Goal: Task Accomplishment & Management: Use online tool/utility

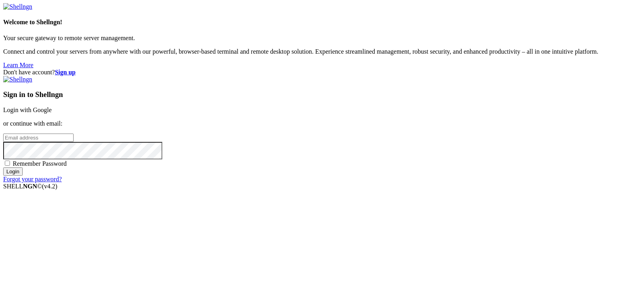
click at [74, 135] on input "email" at bounding box center [38, 138] width 70 height 8
type input "[EMAIL_ADDRESS][DOMAIN_NAME]"
click at [67, 167] on span "Remember Password" at bounding box center [40, 163] width 54 height 7
click at [10, 166] on input "Remember Password" at bounding box center [7, 163] width 5 height 5
checkbox input "true"
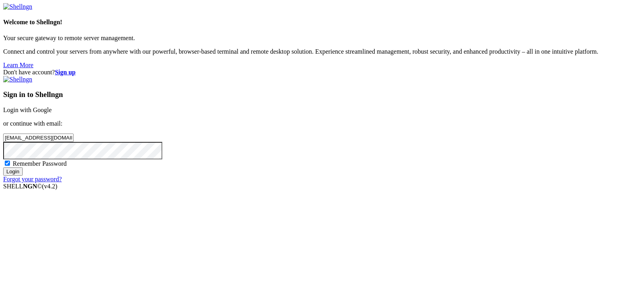
click at [23, 176] on input "Login" at bounding box center [12, 171] width 19 height 8
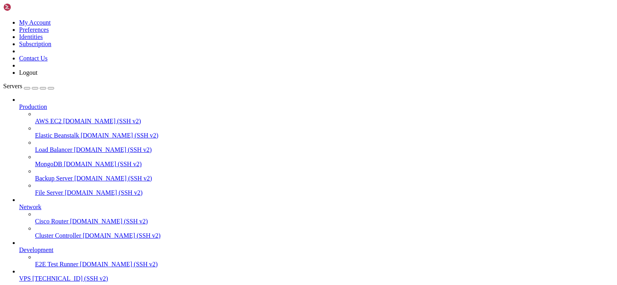
scroll to position [36, 0]
click at [31, 275] on span "VPS" at bounding box center [25, 278] width 12 height 7
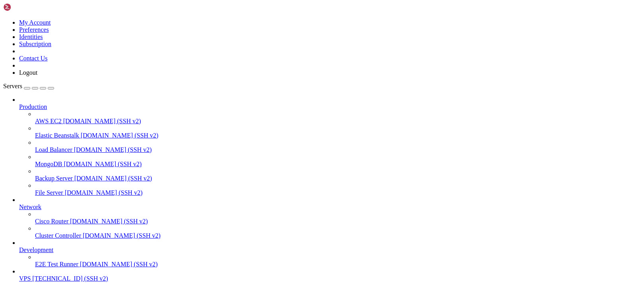
scroll to position [1267, 0]
click at [39, 275] on span "[TECHNICAL_ID] (SSH v2)" at bounding box center [70, 278] width 76 height 7
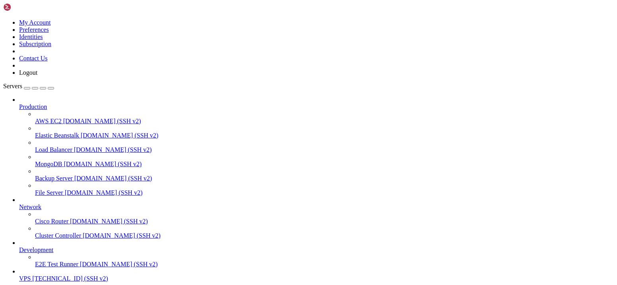
scroll to position [36, 0]
click at [31, 275] on span "VPS" at bounding box center [25, 278] width 12 height 7
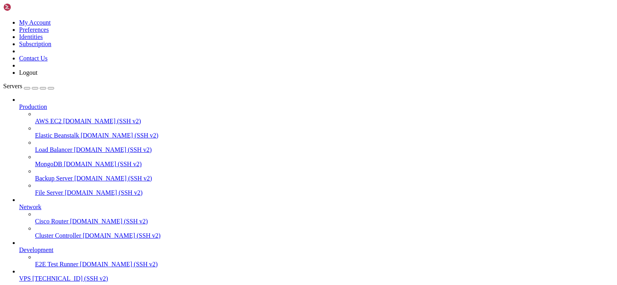
click at [31, 275] on span "VPS" at bounding box center [25, 278] width 12 height 7
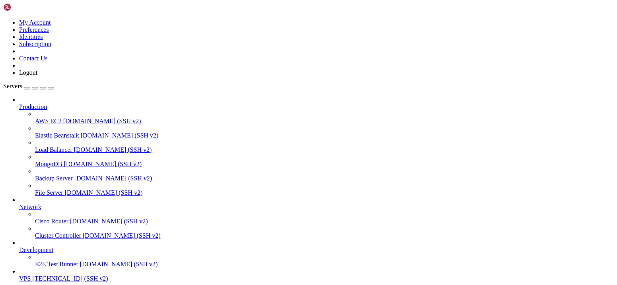
drag, startPoint x: 23, startPoint y: 664, endPoint x: 100, endPoint y: 665, distance: 76.7
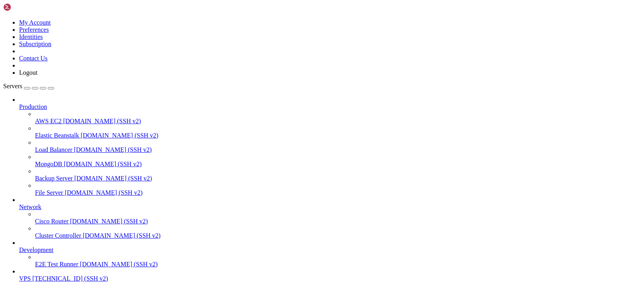
drag, startPoint x: 19, startPoint y: 664, endPoint x: 102, endPoint y: 664, distance: 83.1
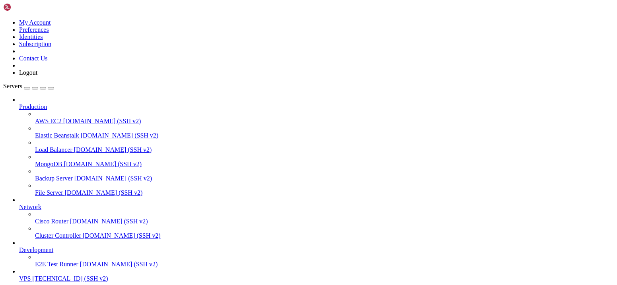
scroll to position [716, 0]
